Goal: Find specific page/section: Find specific page/section

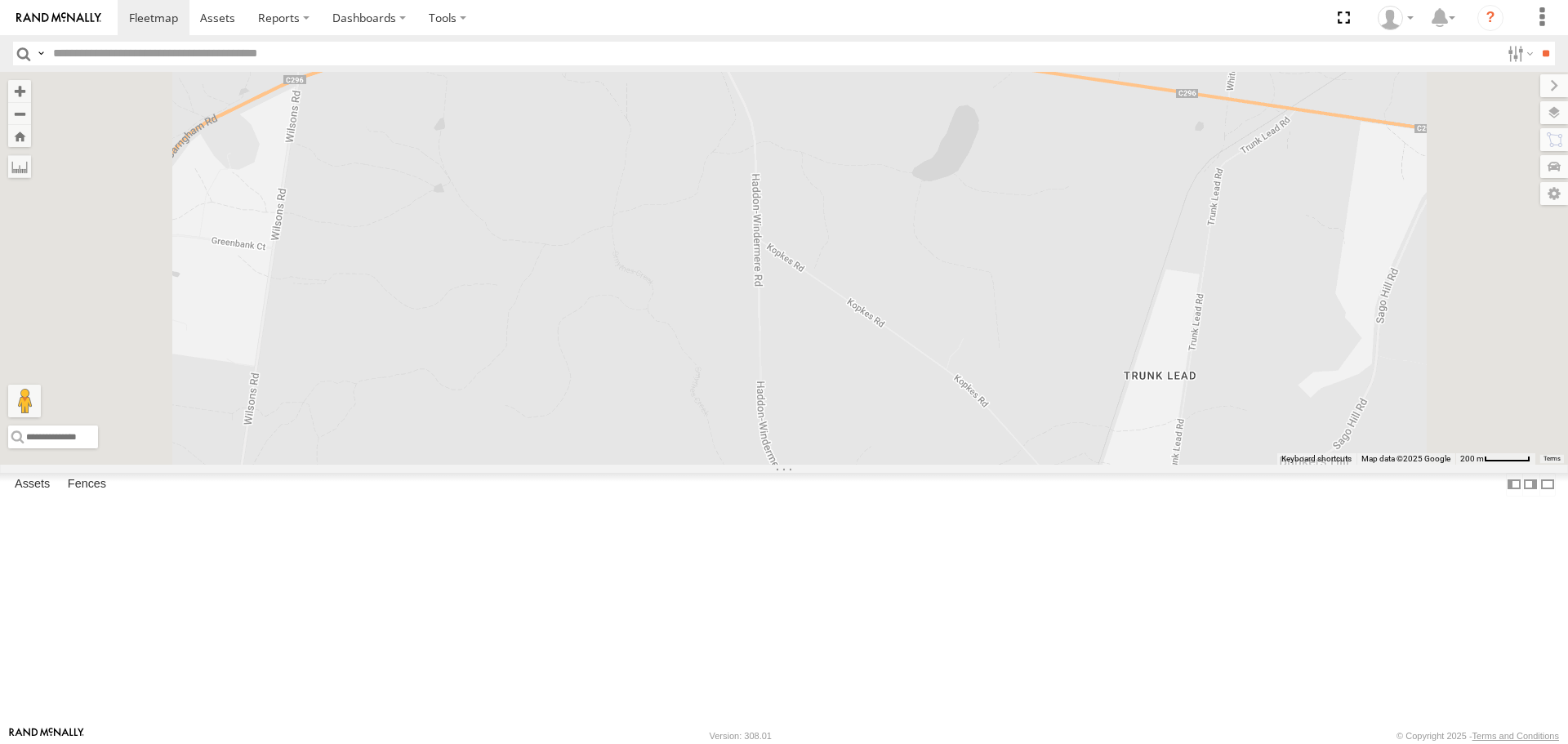
drag, startPoint x: 727, startPoint y: 162, endPoint x: 748, endPoint y: 286, distance: 125.8
click at [749, 287] on div "Cleaner Wagon #1 2" at bounding box center [784, 267] width 1568 height 392
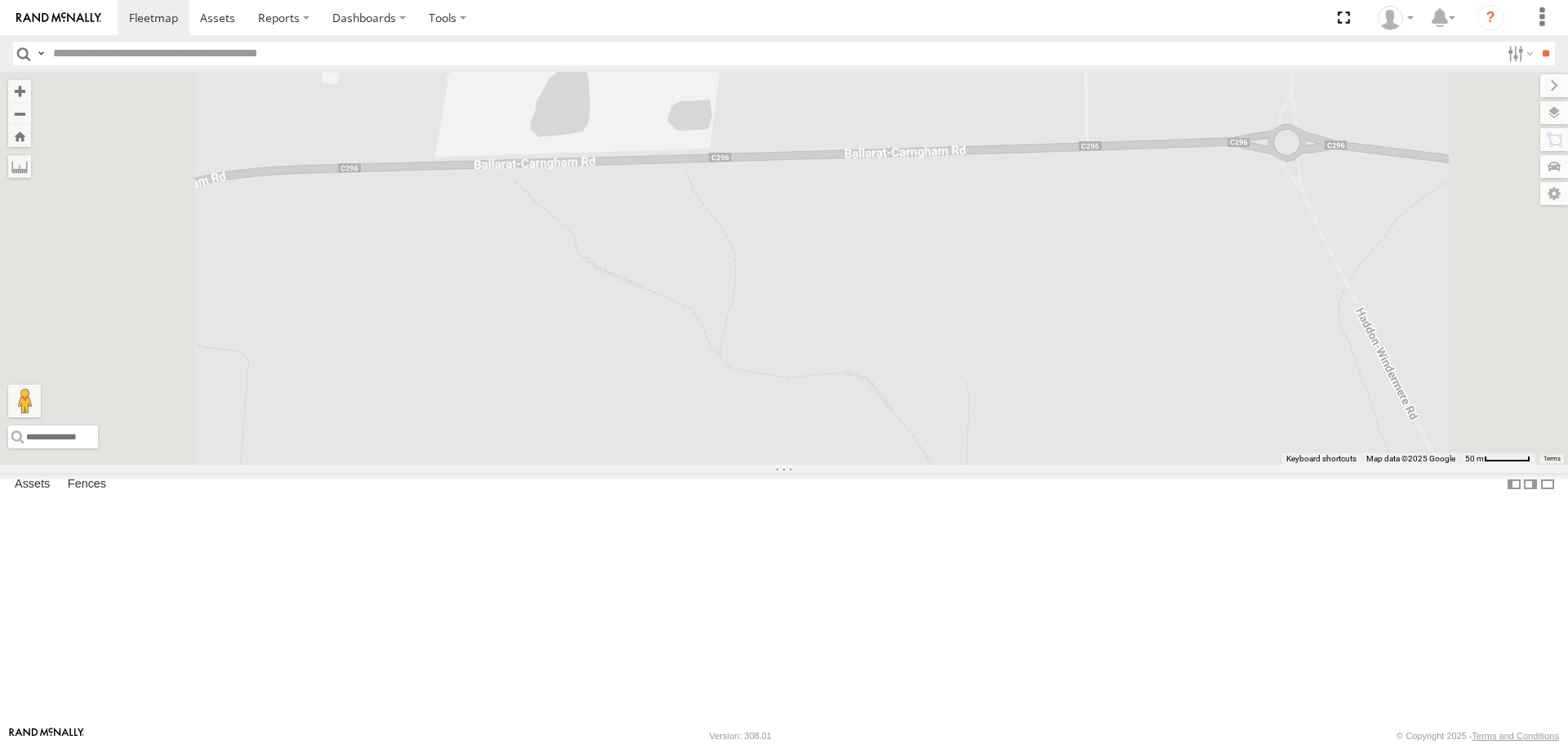
drag, startPoint x: 728, startPoint y: 233, endPoint x: 775, endPoint y: 494, distance: 265.2
click at [775, 464] on div "Cleaner Wagon #1 2" at bounding box center [784, 267] width 1568 height 392
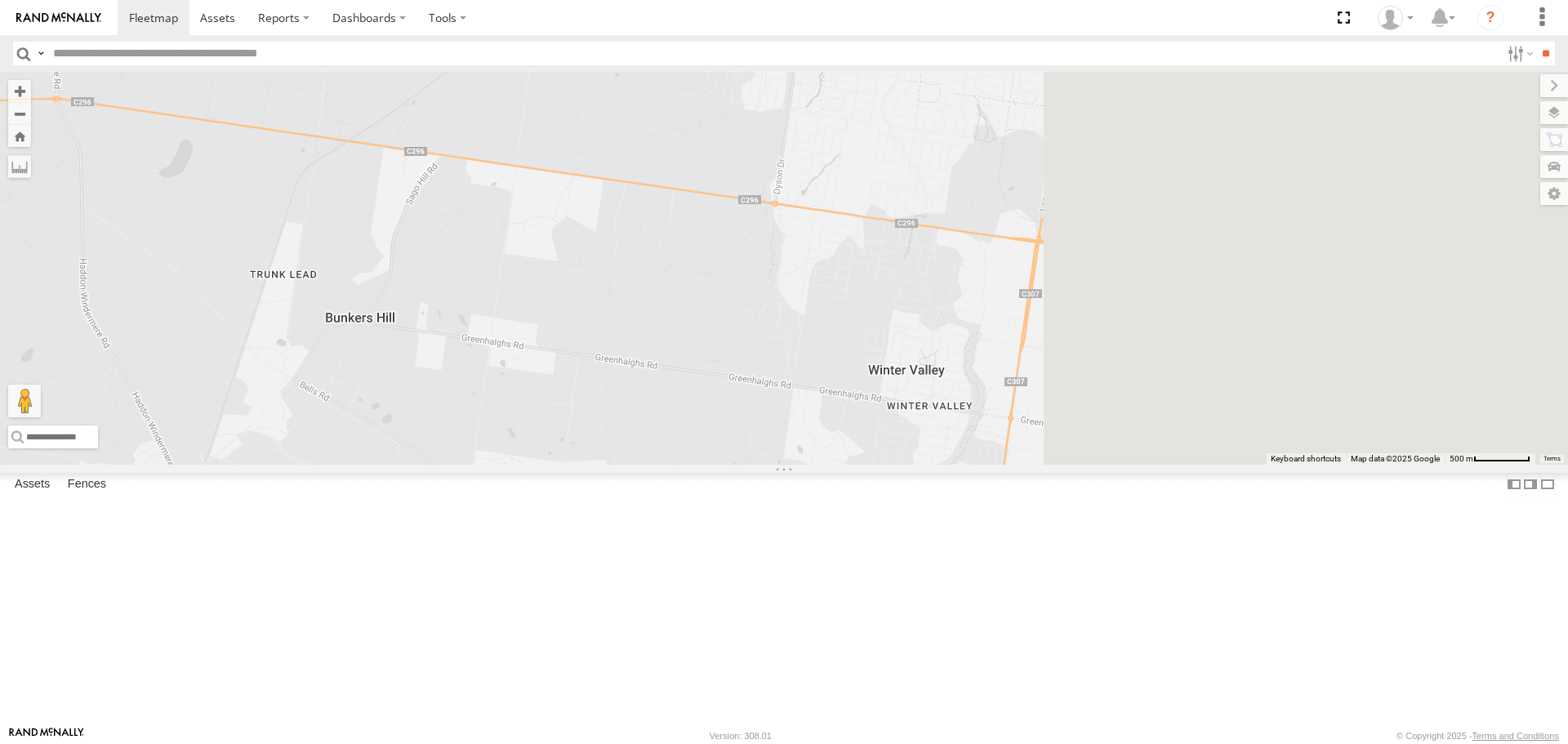
drag, startPoint x: 1264, startPoint y: 538, endPoint x: 692, endPoint y: 363, distance: 598.2
click at [692, 363] on div "Cleaner Wagon #1 2" at bounding box center [784, 267] width 1568 height 392
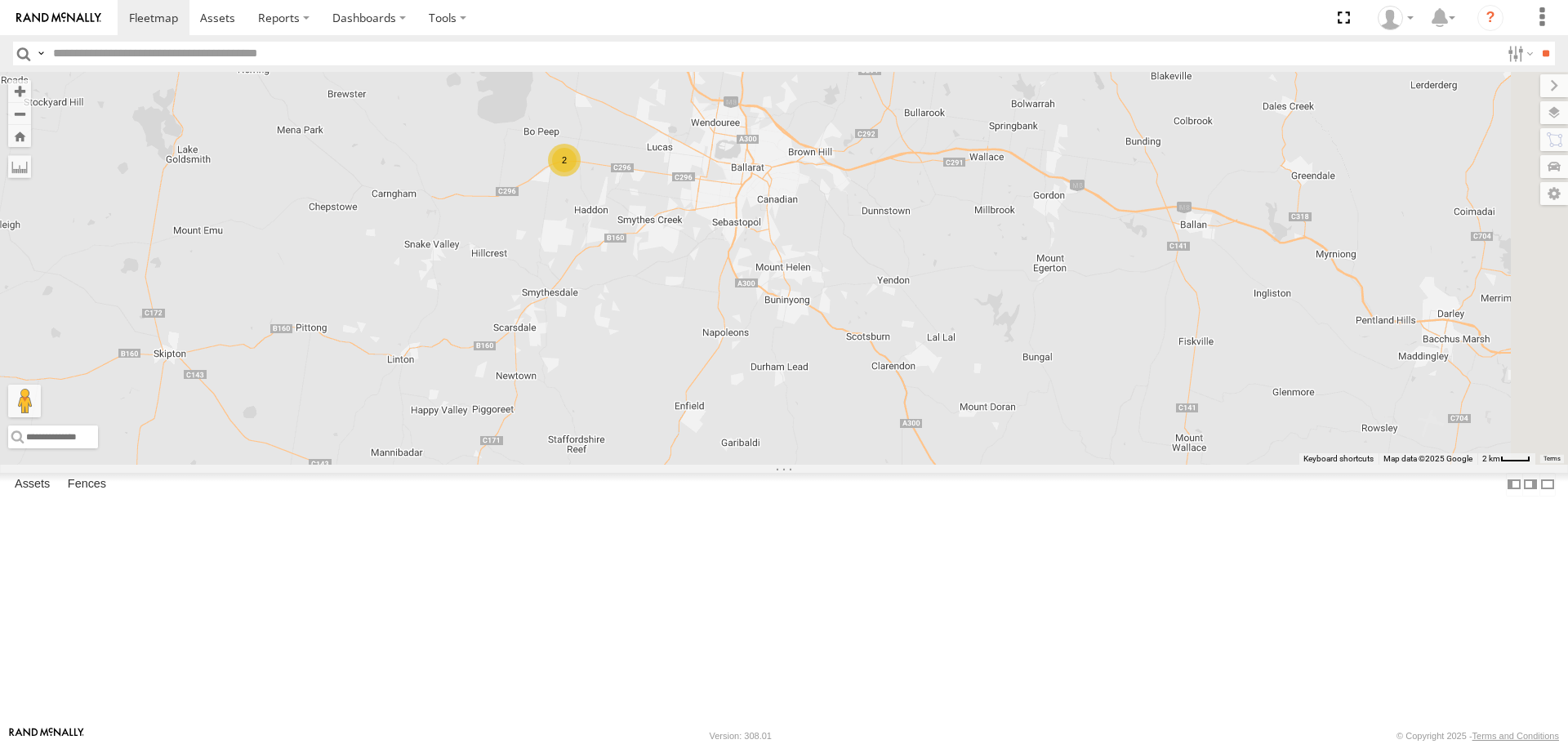
drag, startPoint x: 1180, startPoint y: 471, endPoint x: 777, endPoint y: 301, distance: 437.4
click at [777, 301] on div "Cleaner Wagon #1 2" at bounding box center [784, 267] width 1568 height 392
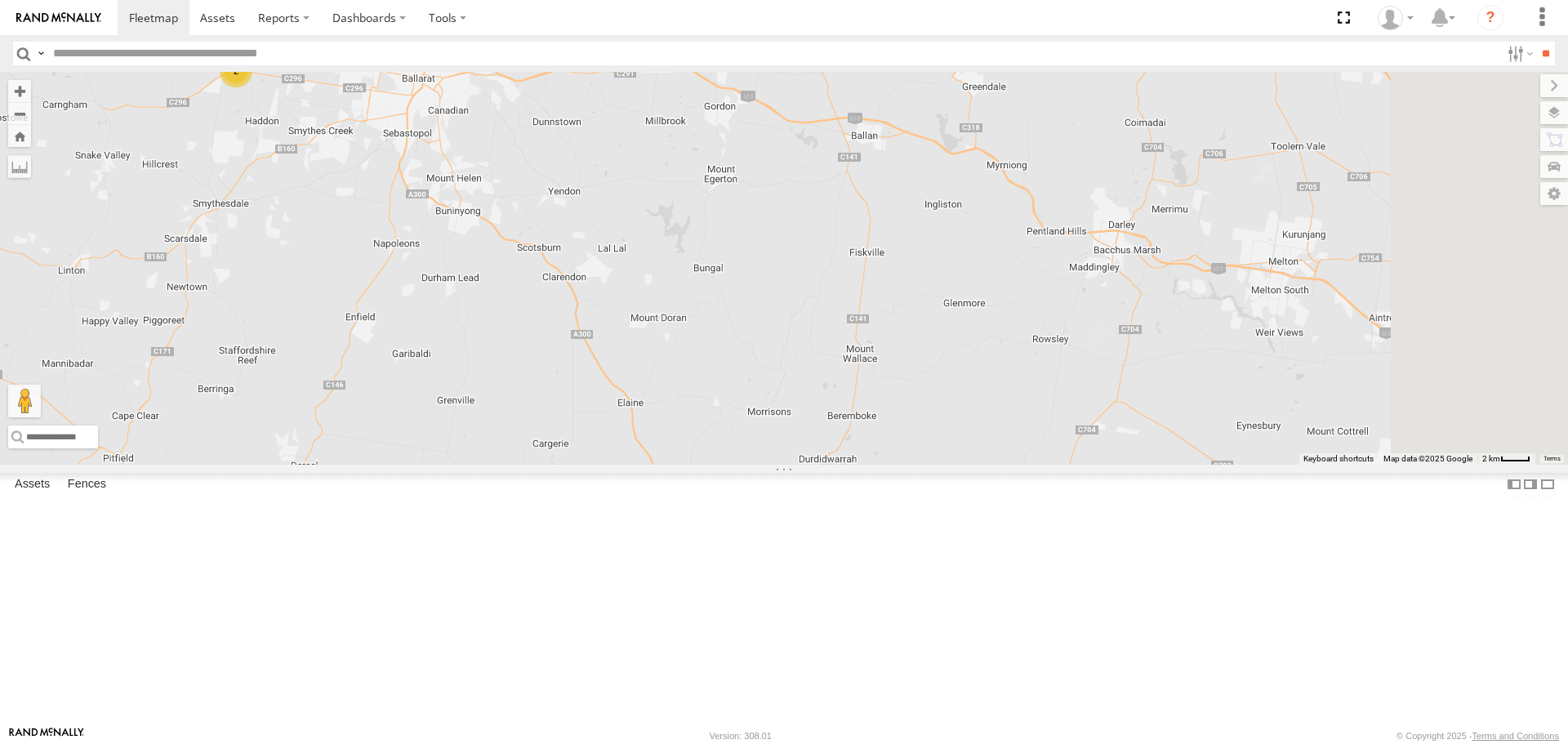
drag, startPoint x: 1091, startPoint y: 400, endPoint x: 875, endPoint y: 362, distance: 219.3
click at [875, 362] on div "Cleaner Wagon #1 2" at bounding box center [784, 267] width 1568 height 392
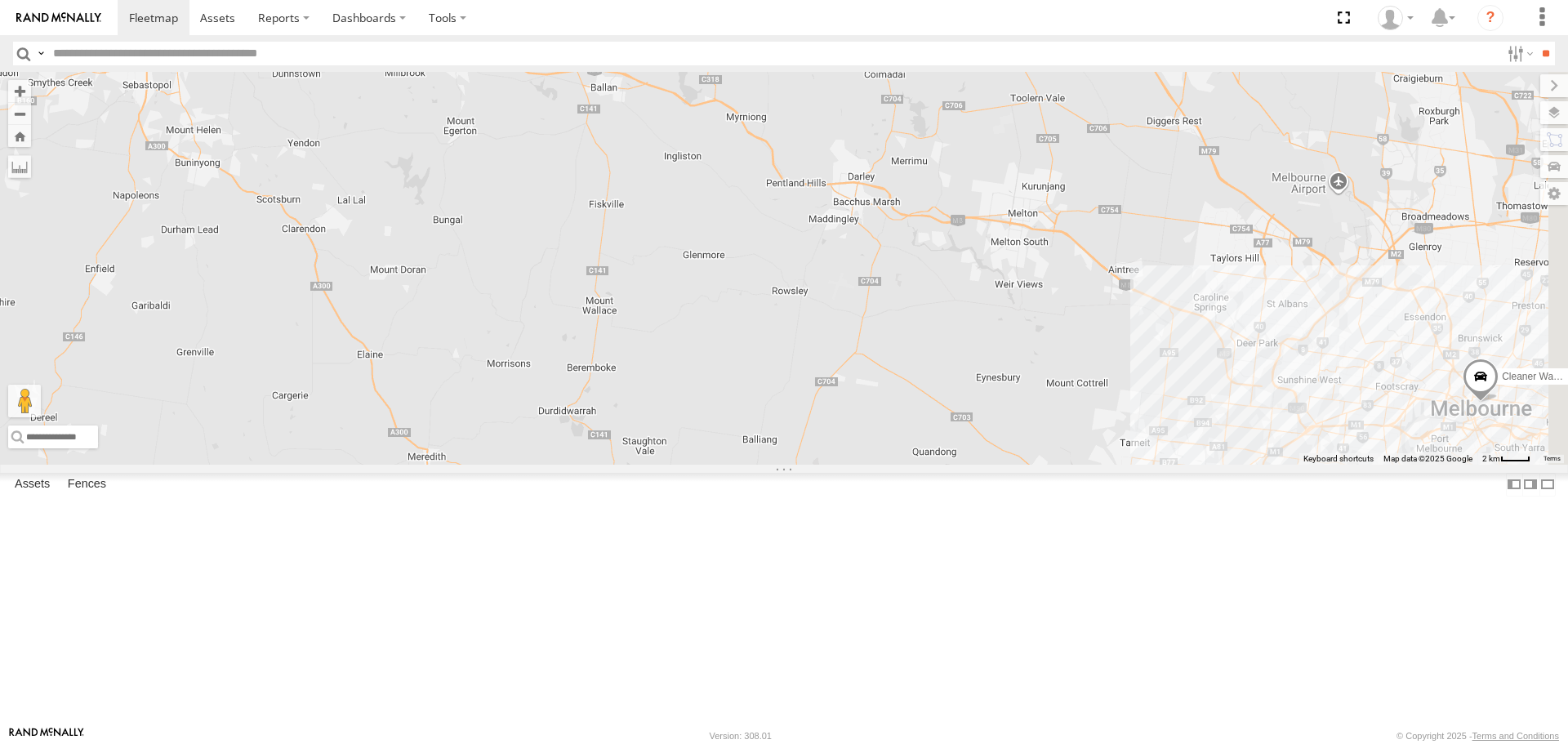
drag, startPoint x: 1111, startPoint y: 457, endPoint x: 899, endPoint y: 414, distance: 216.3
click at [899, 414] on div "Cleaner Wagon #1 2" at bounding box center [784, 267] width 1568 height 392
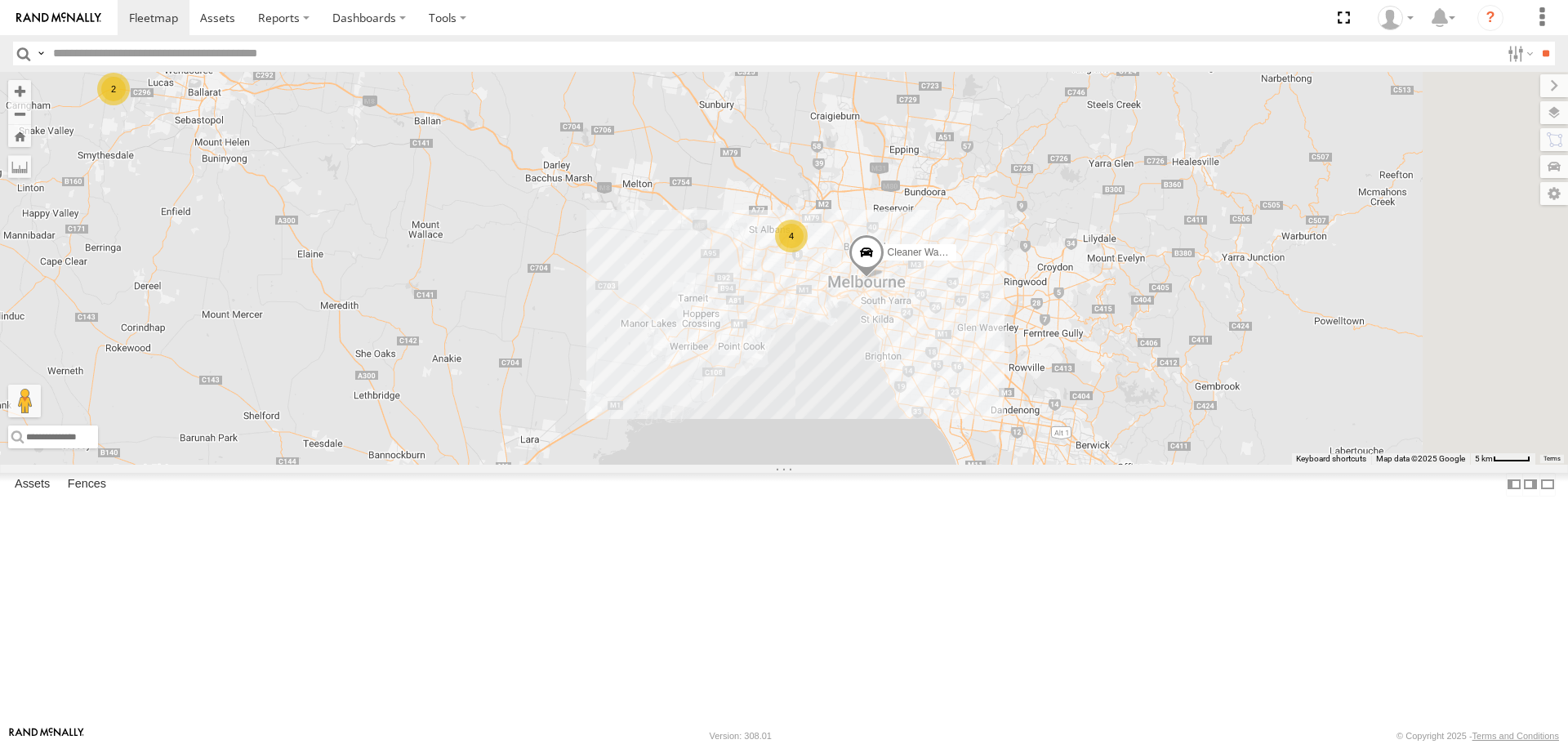
drag, startPoint x: 1083, startPoint y: 466, endPoint x: 916, endPoint y: 421, distance: 173.0
click at [916, 421] on div "Cleaner Wagon #1 2 4" at bounding box center [784, 267] width 1568 height 392
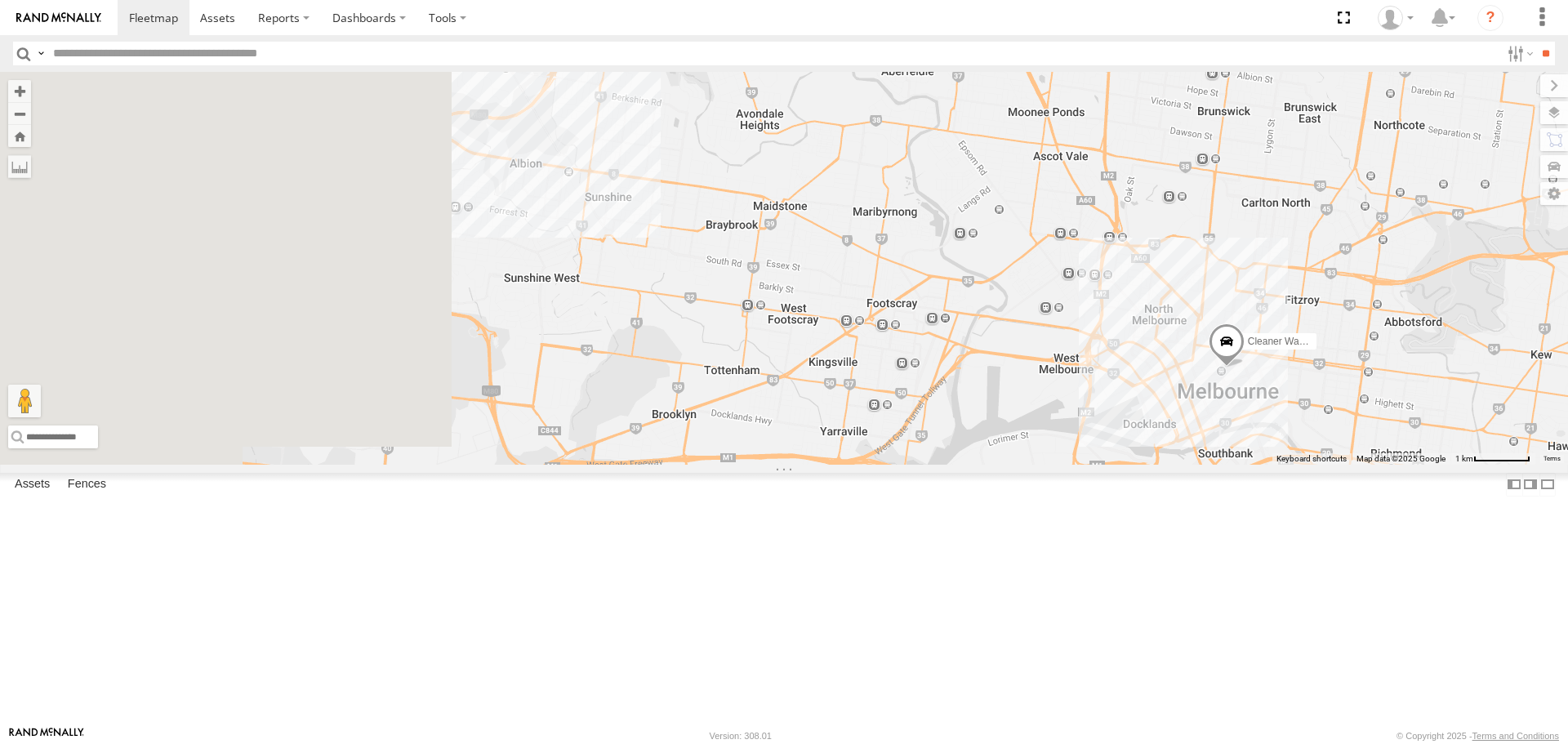
drag, startPoint x: 915, startPoint y: 329, endPoint x: 1214, endPoint y: 538, distance: 364.8
click at [1214, 464] on div "Cleaner Wagon #1" at bounding box center [784, 267] width 1568 height 392
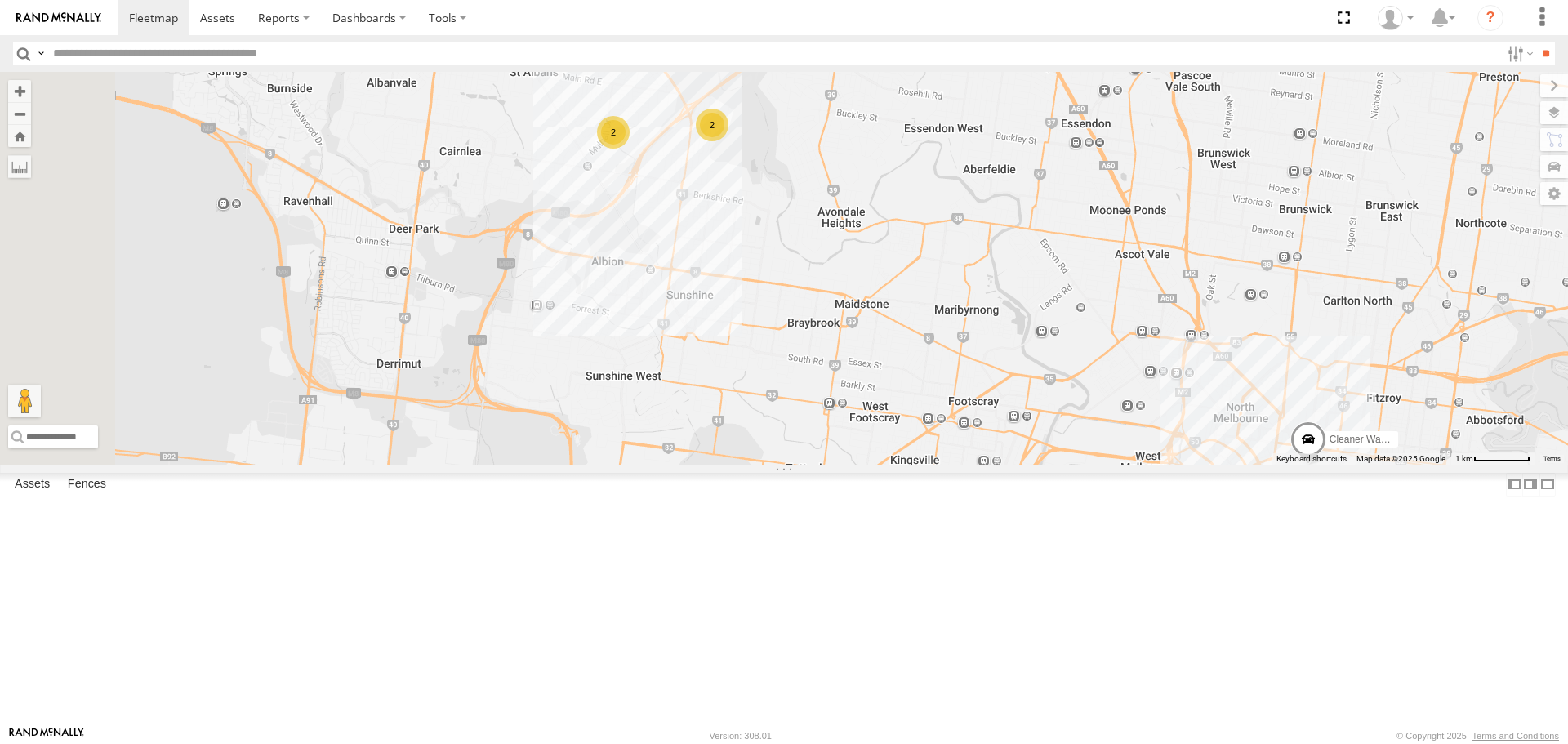
drag, startPoint x: 851, startPoint y: 313, endPoint x: 922, endPoint y: 400, distance: 112.3
click at [922, 400] on div "Cleaner Wagon #1 2 2" at bounding box center [784, 267] width 1568 height 392
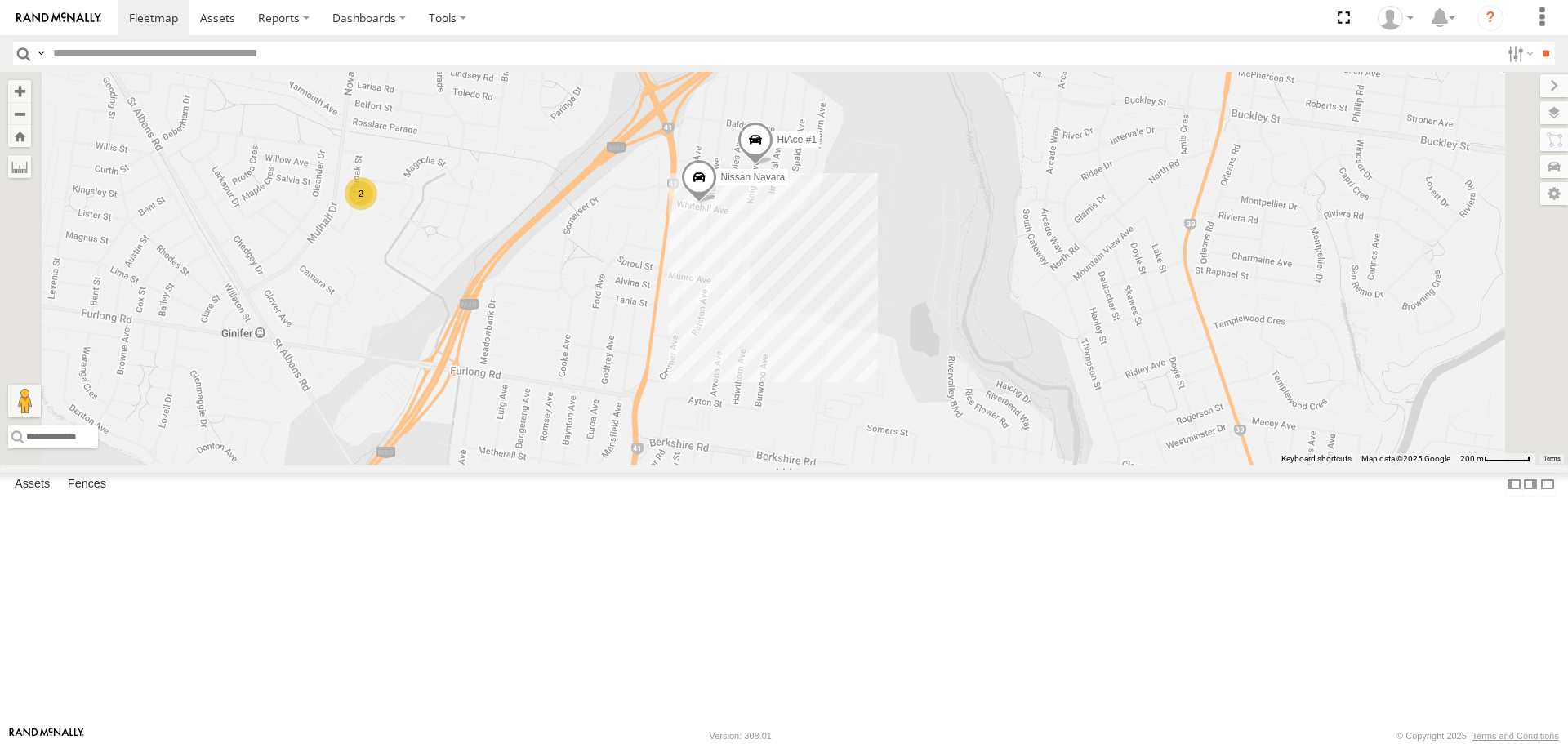
drag, startPoint x: 574, startPoint y: 352, endPoint x: 682, endPoint y: 387, distance: 113.5
click at [682, 387] on div "Cleaner Wagon #1 HiAce #1 2 Nissan Navara" at bounding box center [784, 267] width 1568 height 392
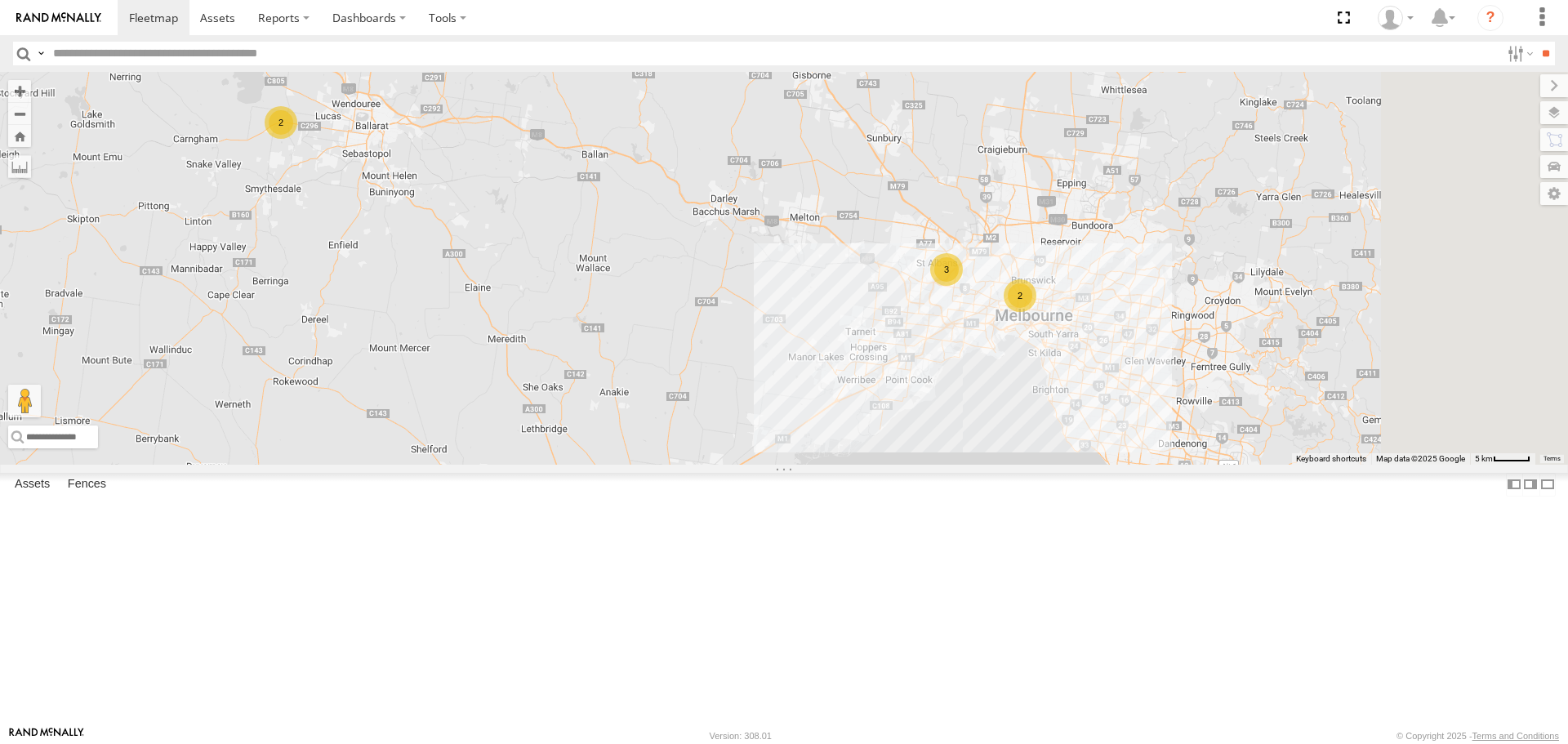
drag, startPoint x: 1329, startPoint y: 509, endPoint x: 1250, endPoint y: 479, distance: 84.5
click at [1250, 464] on div "2 2 3" at bounding box center [784, 267] width 1568 height 392
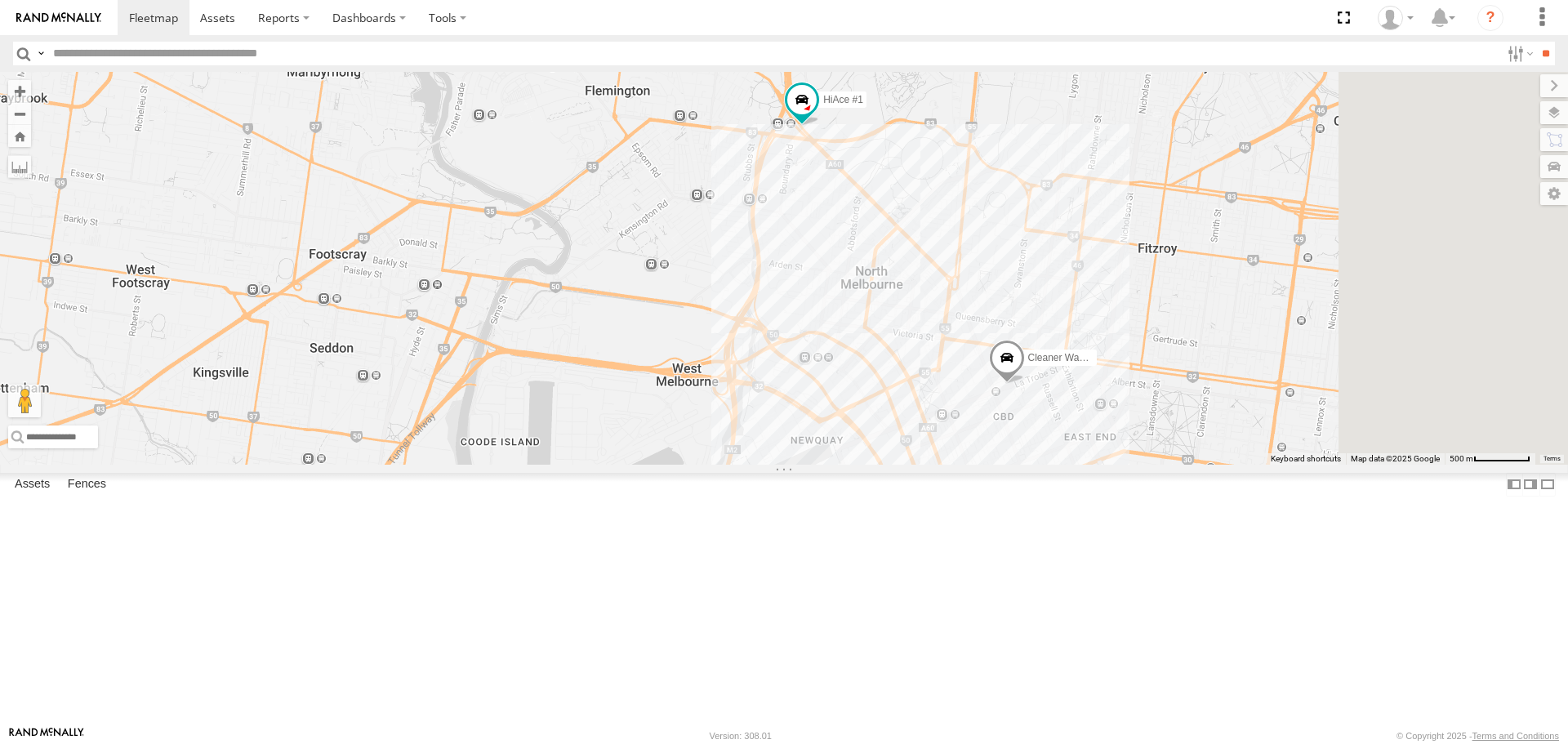
drag, startPoint x: 1249, startPoint y: 369, endPoint x: 1026, endPoint y: 450, distance: 237.3
click at [1026, 450] on div "HiAce #1 Cleaner Wagon #1 Nissan Navara" at bounding box center [784, 267] width 1568 height 392
